Goal: Information Seeking & Learning: Learn about a topic

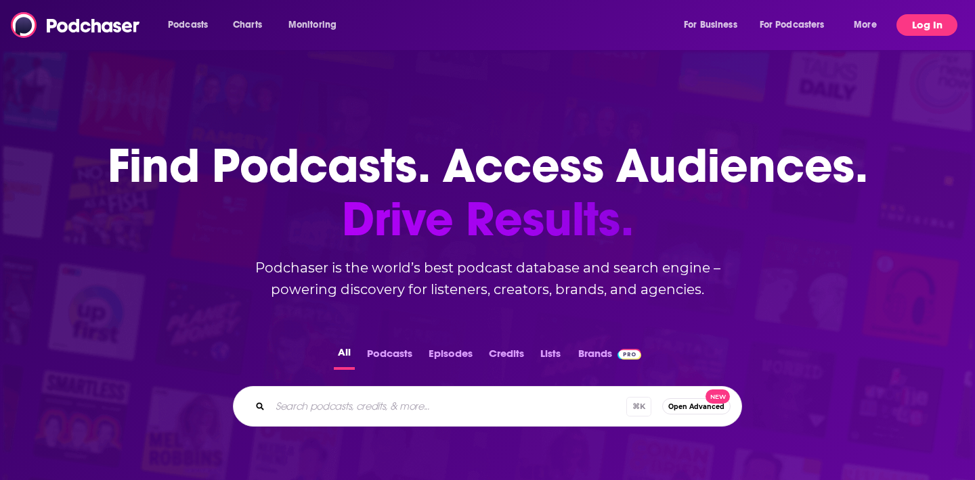
click at [919, 27] on button "Log In" at bounding box center [926, 25] width 61 height 22
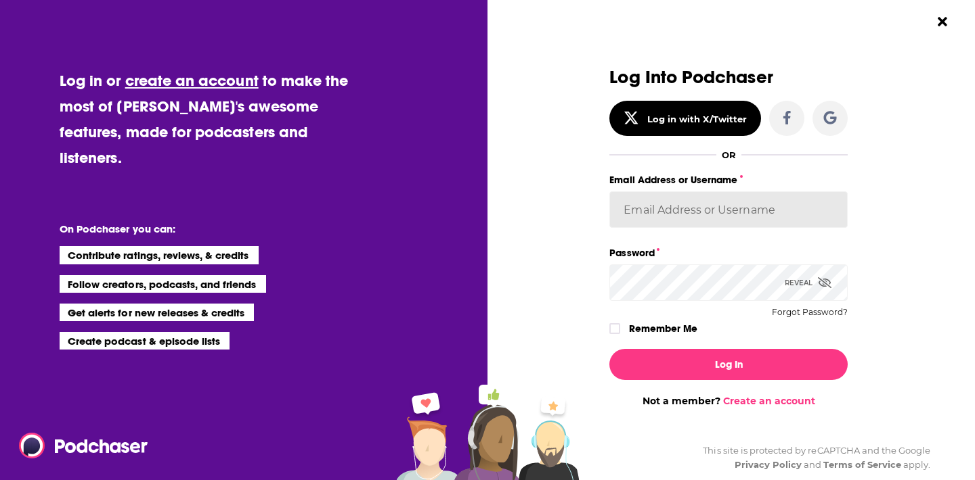
type input "[PERSON_NAME][EMAIL_ADDRESS][DOMAIN_NAME]"
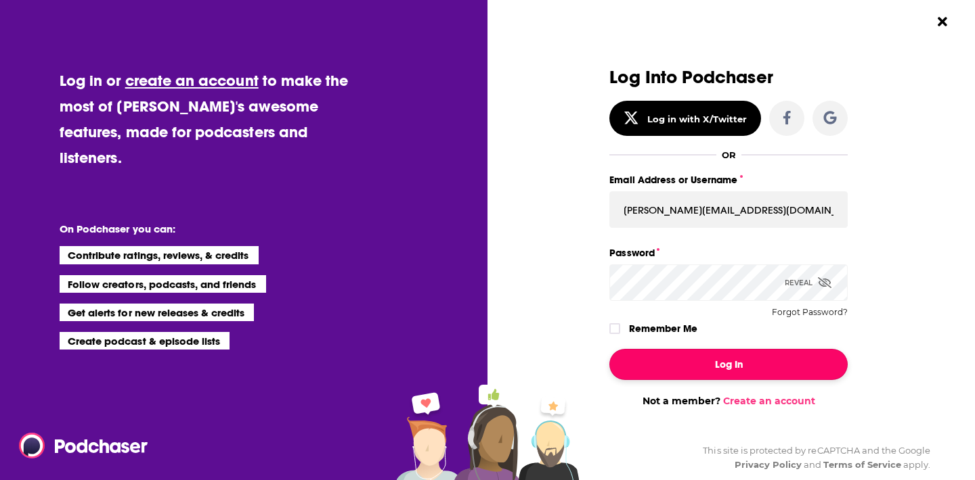
click at [679, 360] on button "Log In" at bounding box center [728, 364] width 238 height 31
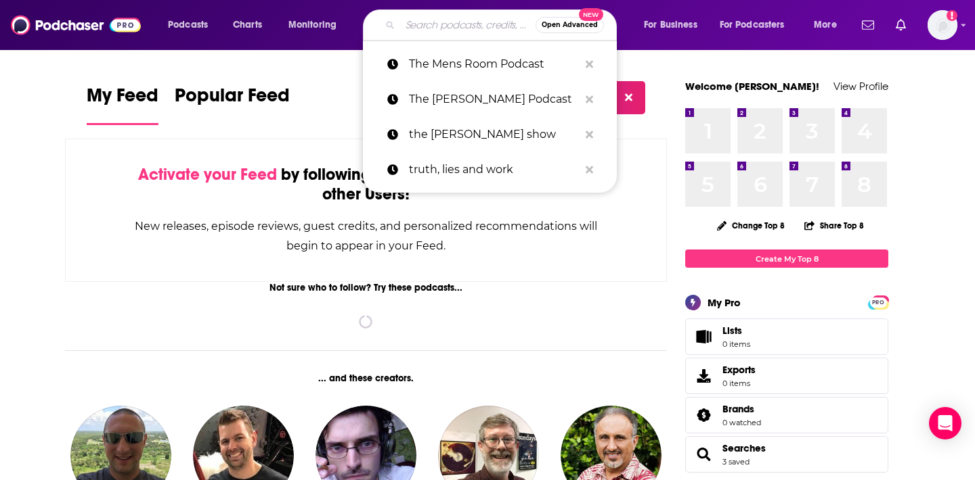
click at [418, 31] on input "Search podcasts, credits, & more..." at bounding box center [467, 25] width 135 height 22
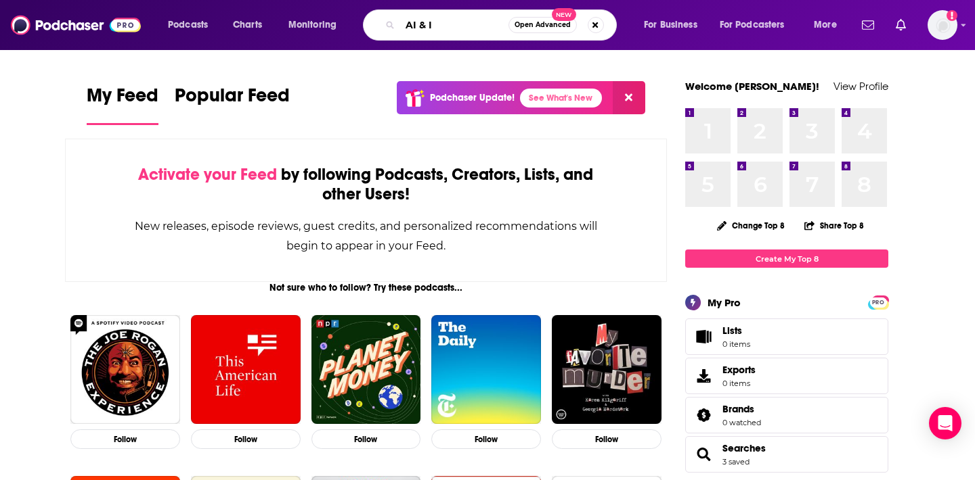
type input "AI & I"
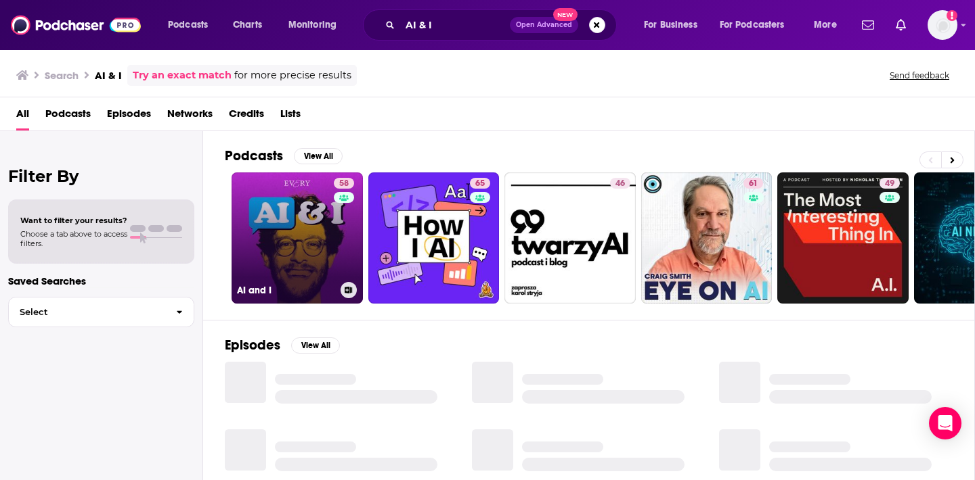
click at [272, 250] on link "58 AI and I" at bounding box center [296, 238] width 131 height 131
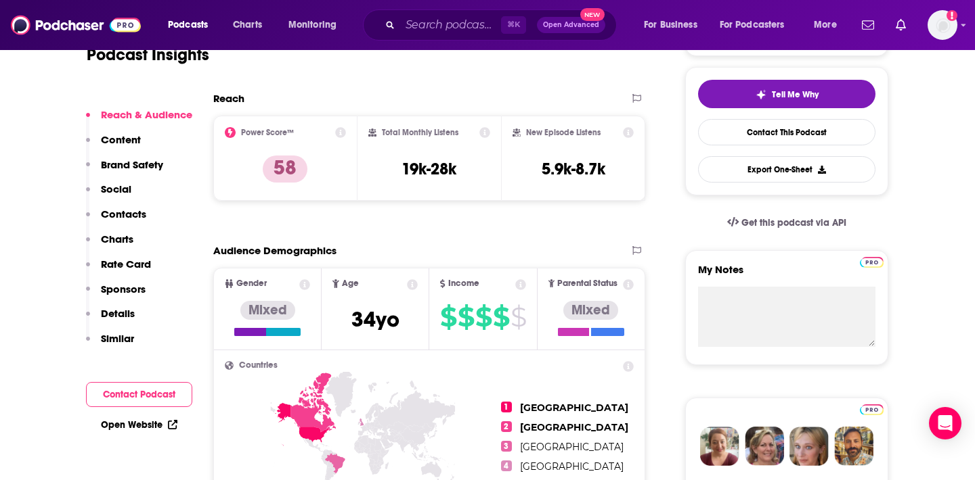
scroll to position [307, 0]
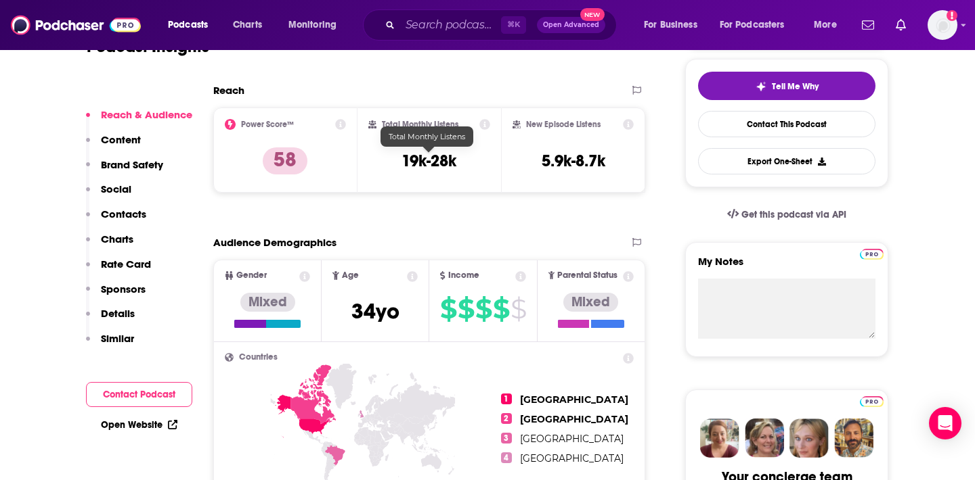
click at [426, 162] on h3 "19k-28k" at bounding box center [428, 161] width 55 height 20
click at [459, 160] on div "Total Monthly Listens 19k-28k" at bounding box center [429, 150] width 122 height 62
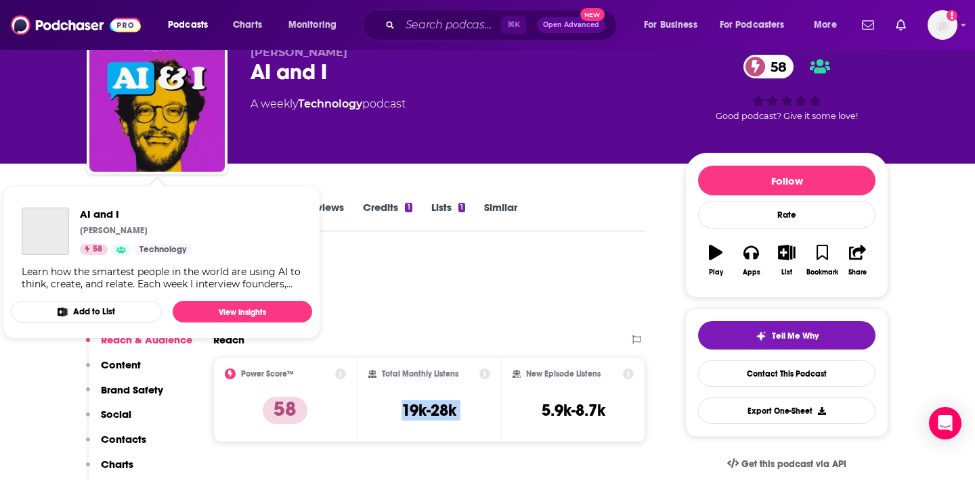
scroll to position [56, 0]
